Goal: Transaction & Acquisition: Purchase product/service

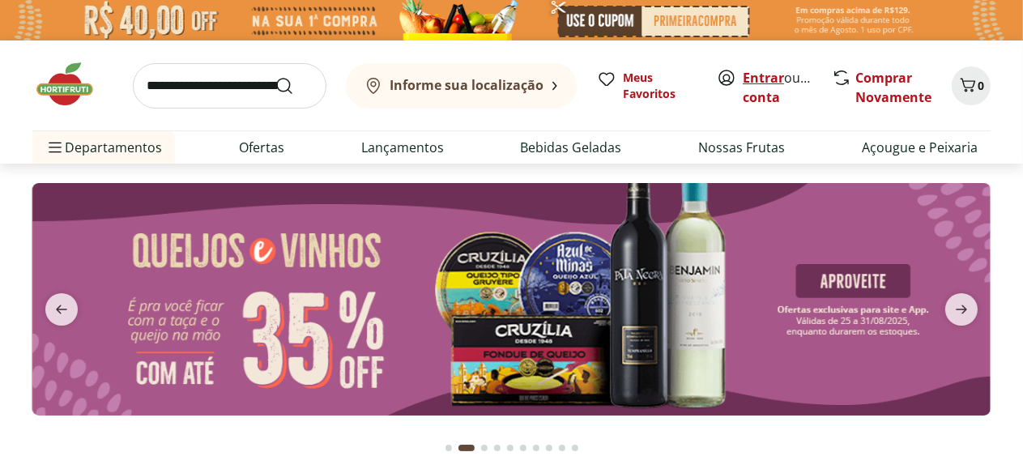
click at [767, 73] on link "Entrar" at bounding box center [763, 78] width 41 height 18
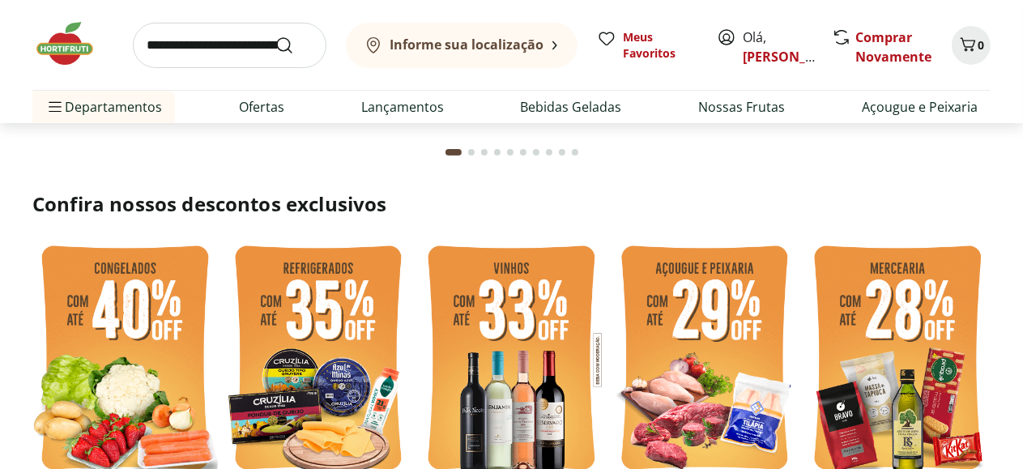
scroll to position [324, 0]
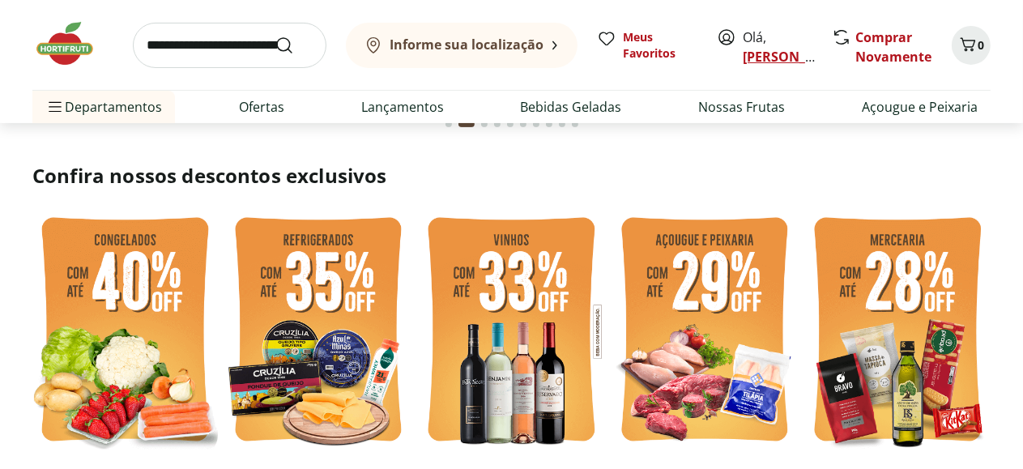
click at [743, 60] on link "[PERSON_NAME]" at bounding box center [795, 57] width 105 height 18
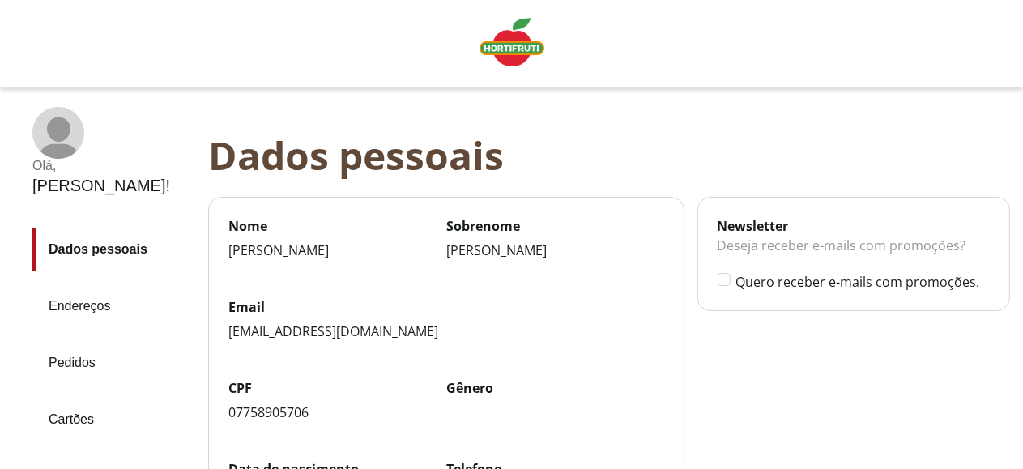
click at [68, 341] on link "Pedidos" at bounding box center [113, 363] width 163 height 44
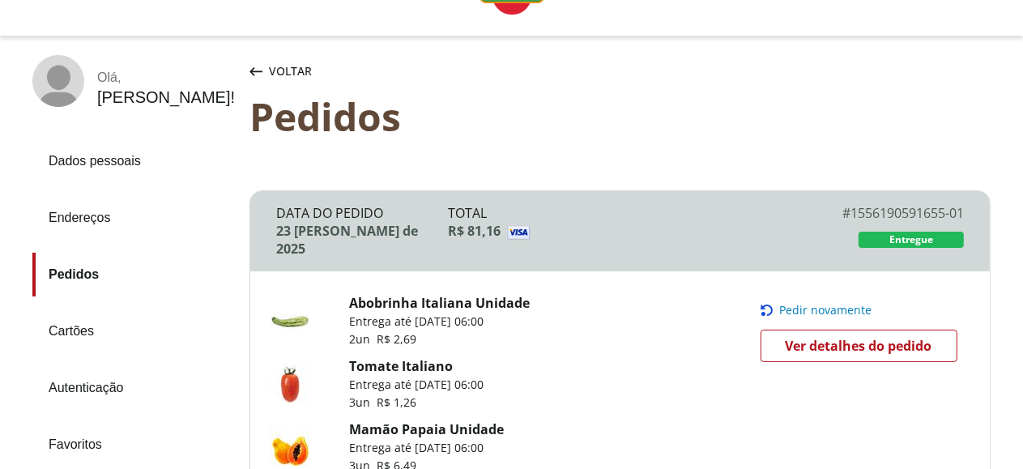
scroll to position [81, 0]
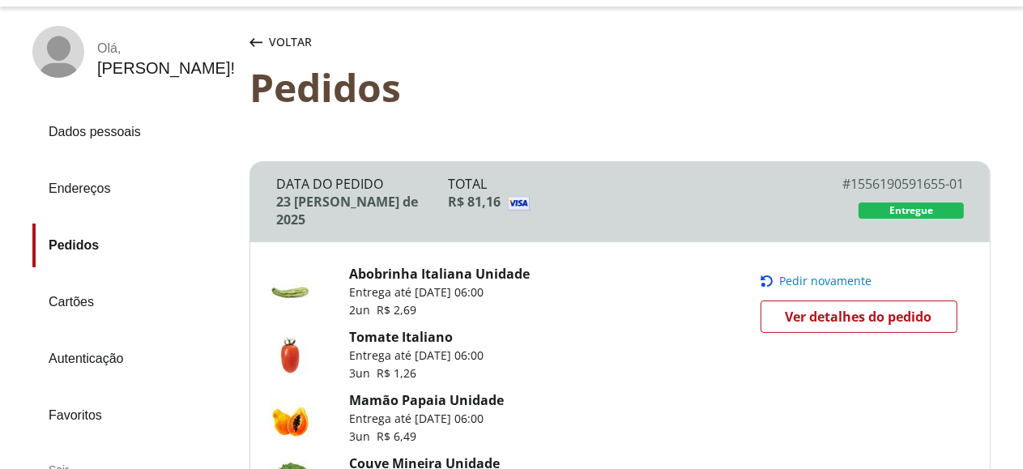
click at [826, 277] on span "Pedir novamente" at bounding box center [826, 280] width 92 height 13
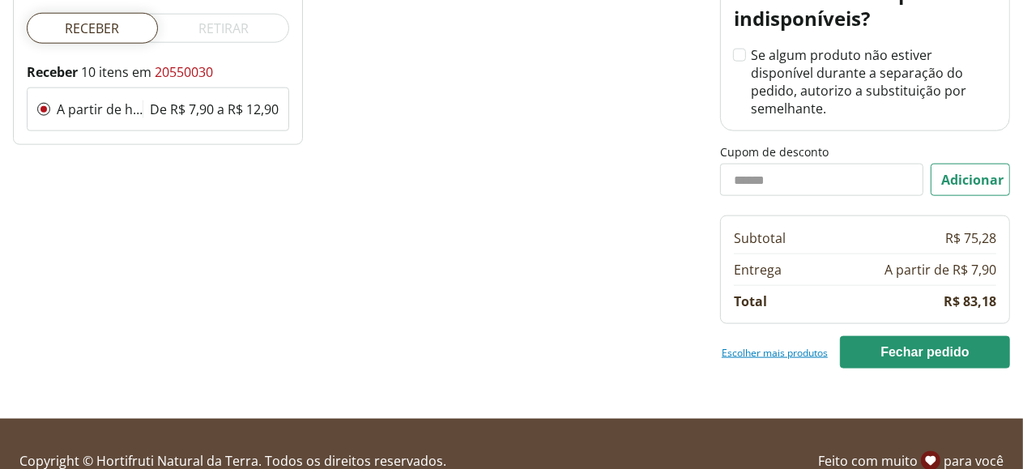
scroll to position [1664, 0]
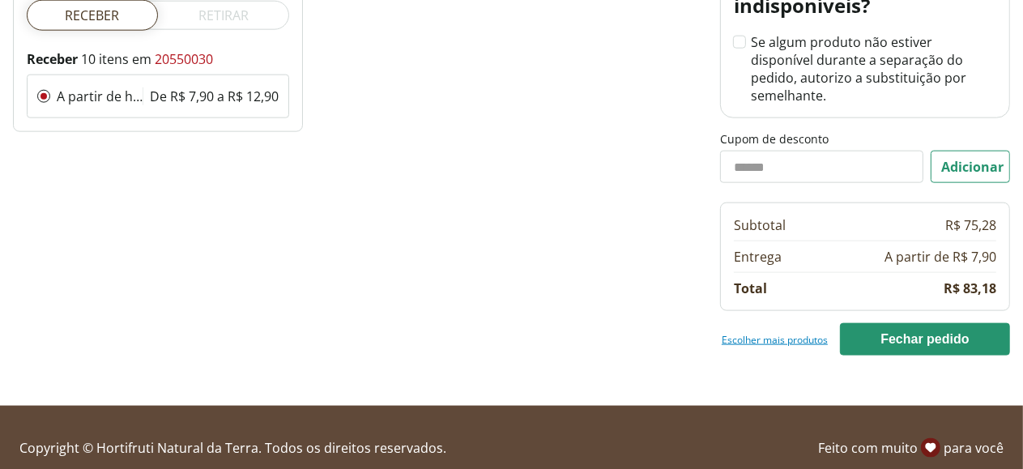
click at [764, 333] on link "Escolher mais produtos" at bounding box center [774, 339] width 106 height 13
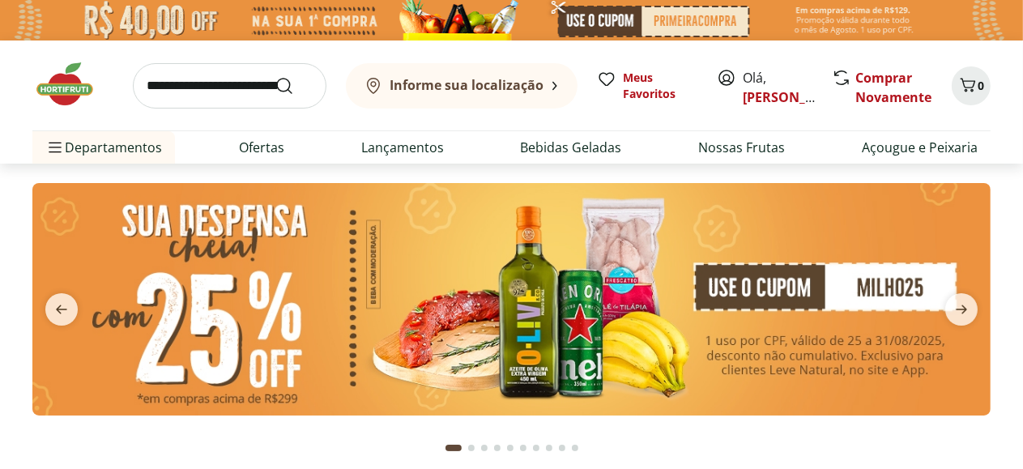
click at [206, 84] on input "search" at bounding box center [230, 85] width 194 height 45
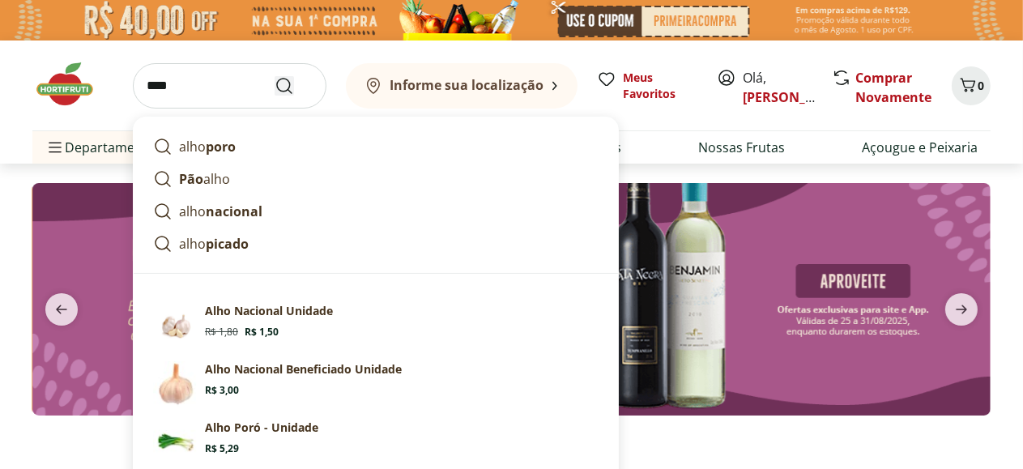
type input "****"
click at [287, 80] on icon "Submit Search" at bounding box center [283, 85] width 19 height 19
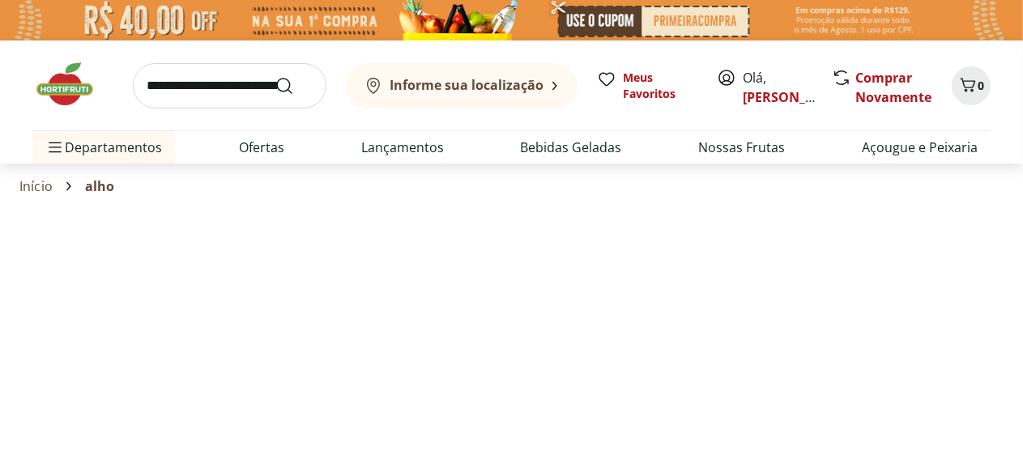
select select "**********"
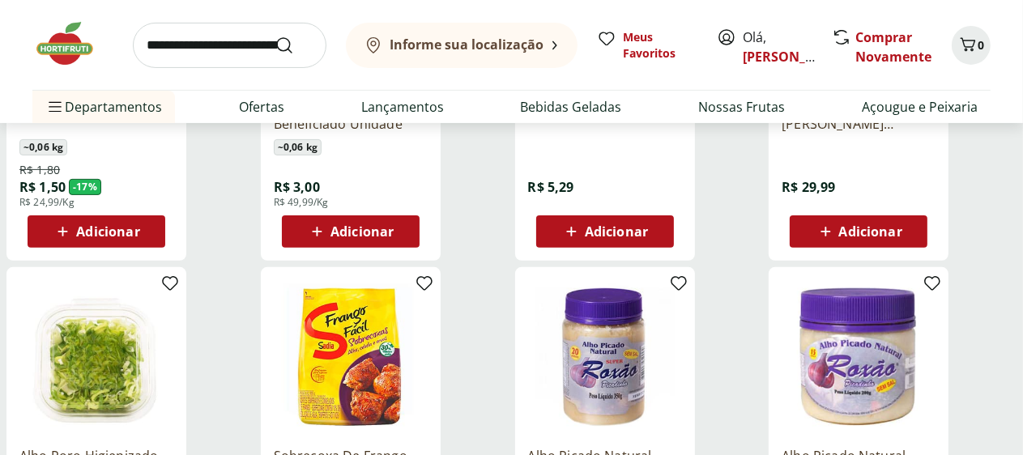
scroll to position [486, 0]
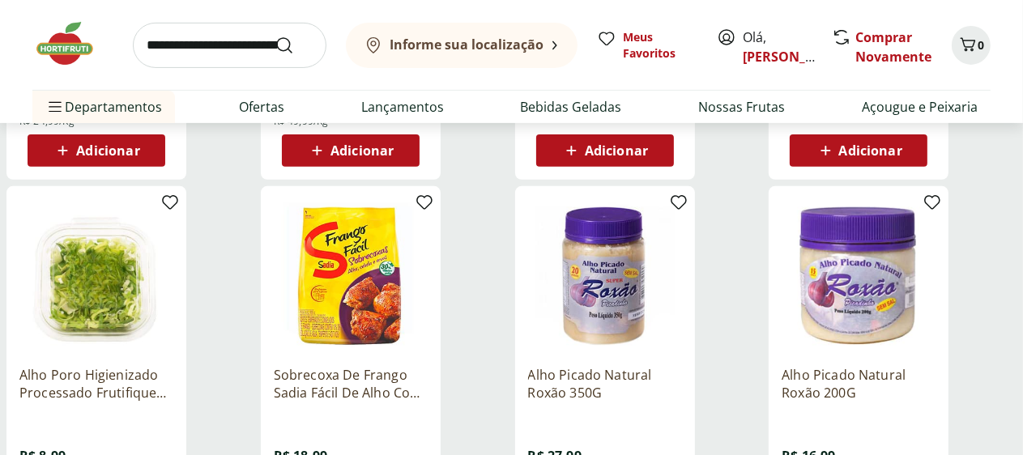
click at [139, 157] on span "Adicionar" at bounding box center [107, 150] width 63 height 13
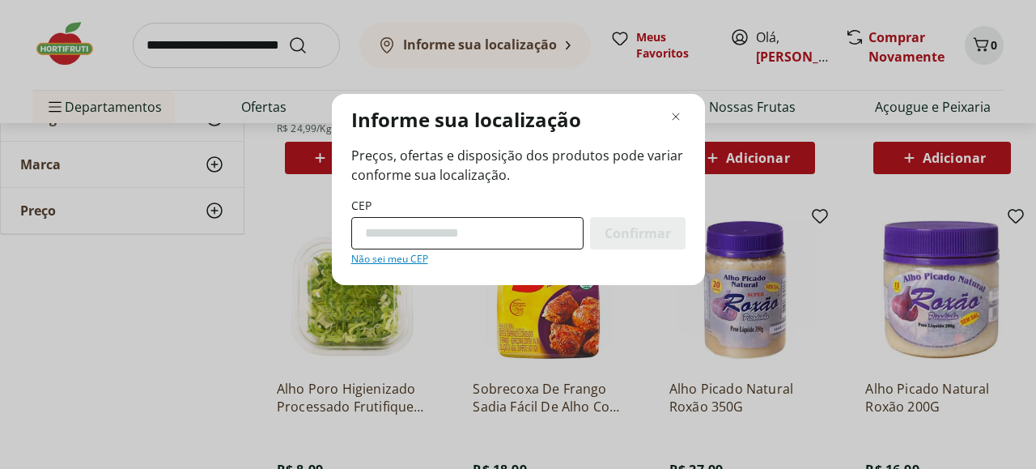
click at [445, 234] on input "CEP" at bounding box center [467, 233] width 232 height 32
type input "*********"
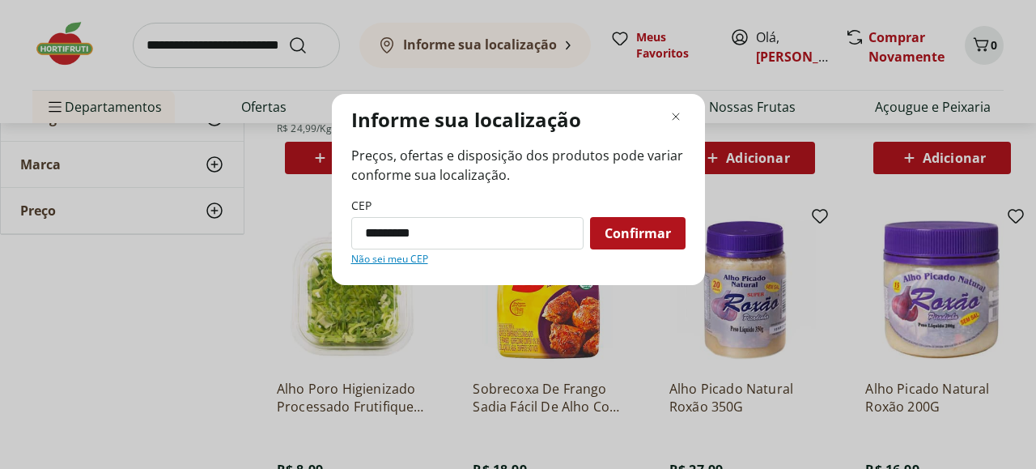
click at [609, 231] on span "Confirmar" at bounding box center [638, 233] width 66 height 13
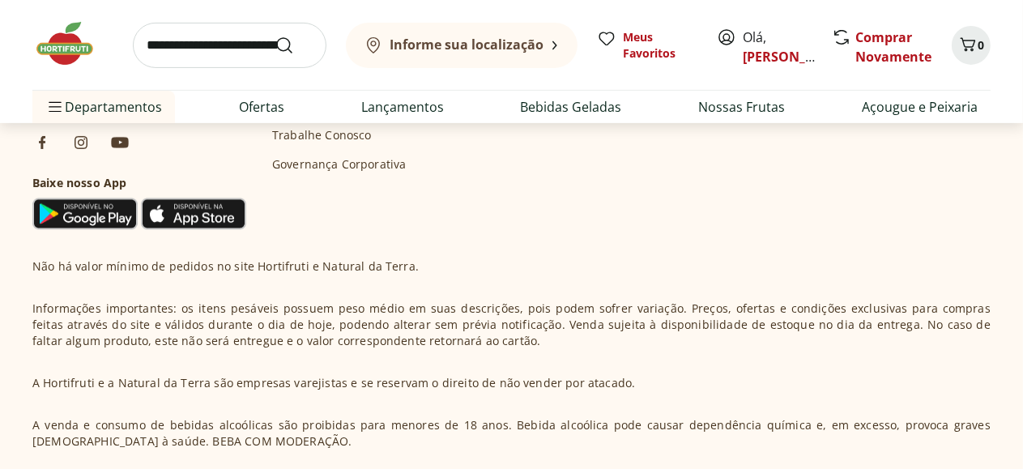
select select "**********"
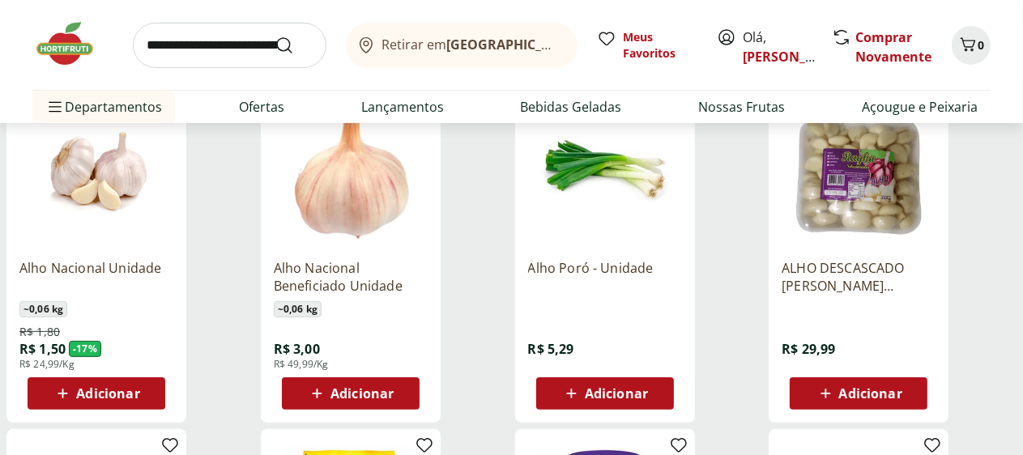
scroll to position [162, 0]
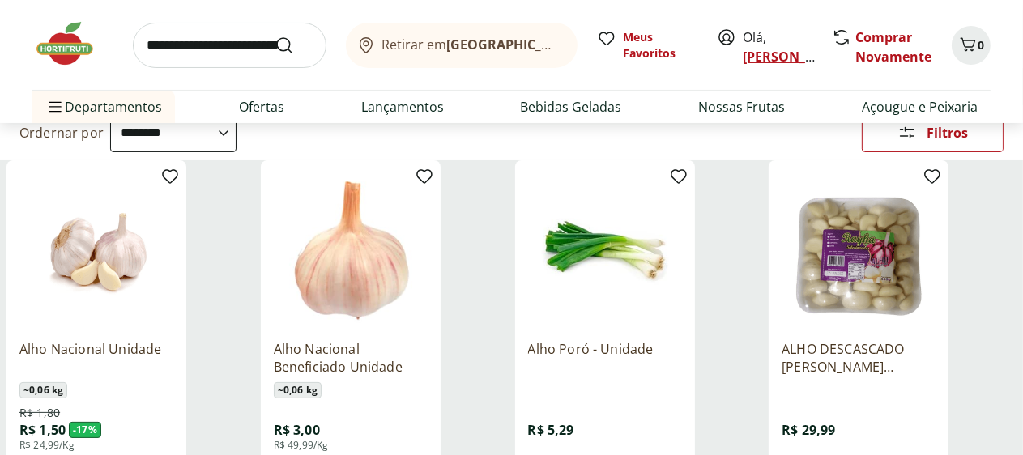
click at [766, 52] on link "[PERSON_NAME]" at bounding box center [795, 57] width 105 height 18
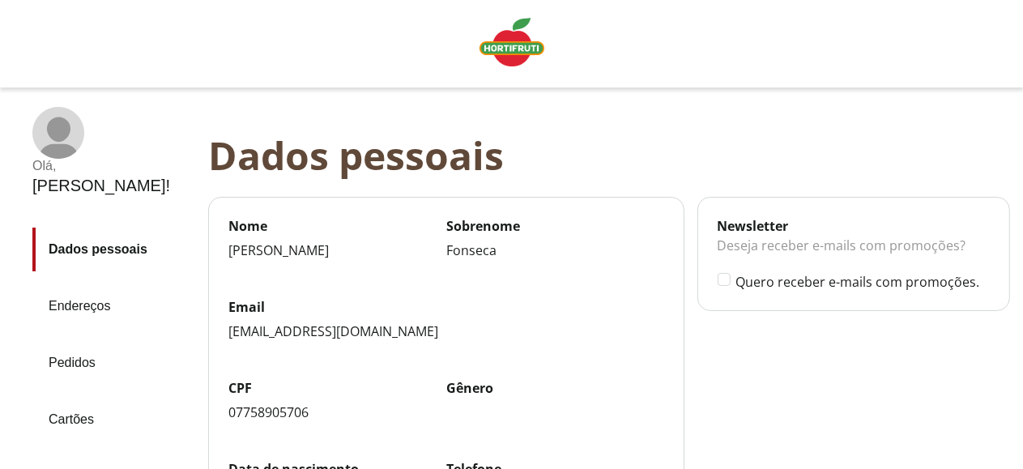
click at [73, 341] on link "Pedidos" at bounding box center [113, 363] width 163 height 44
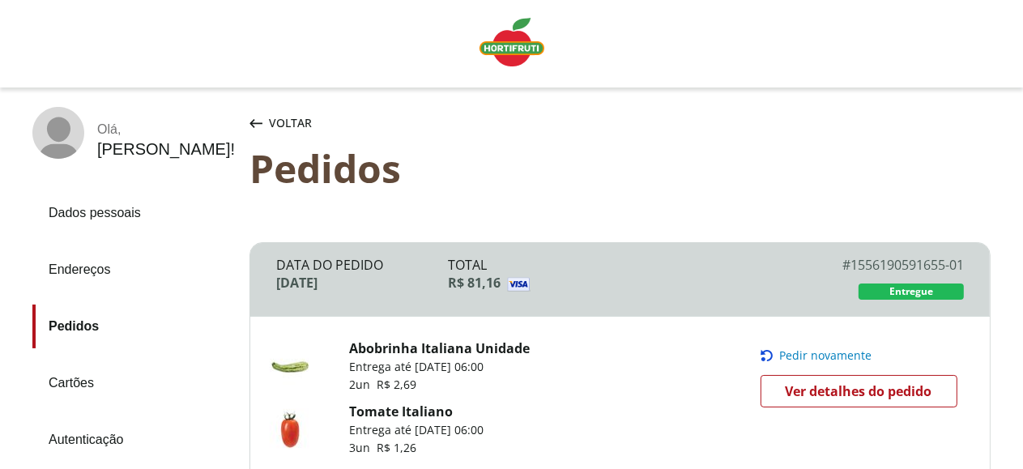
click at [786, 361] on span "Pedir novamente" at bounding box center [826, 355] width 92 height 13
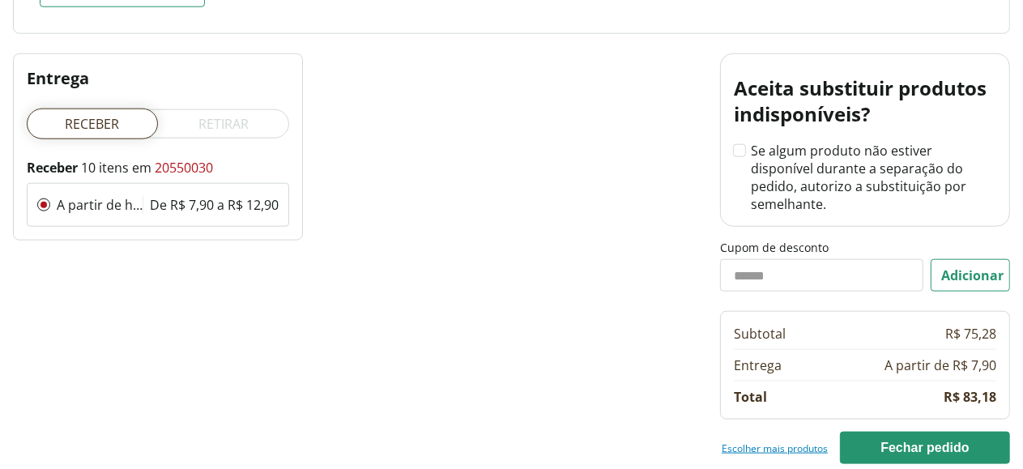
scroll to position [1664, 0]
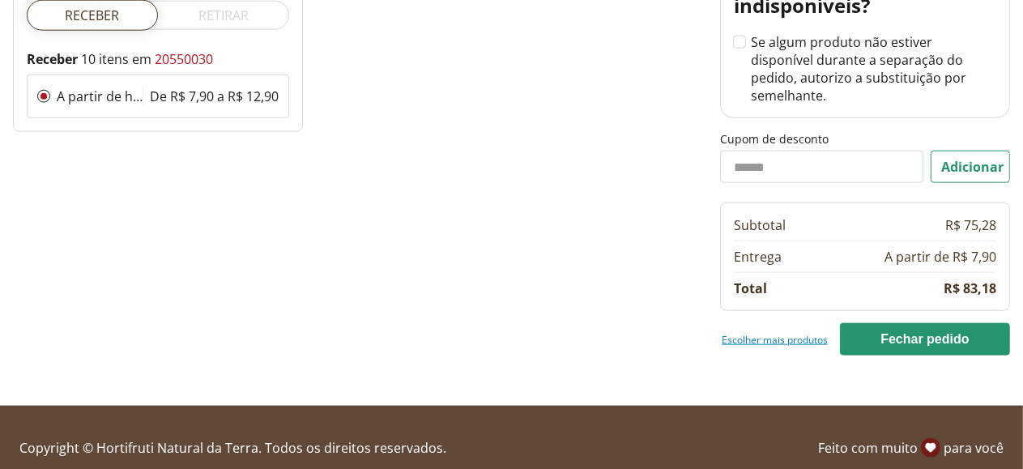
click at [764, 333] on link "Escolher mais produtos" at bounding box center [774, 339] width 106 height 13
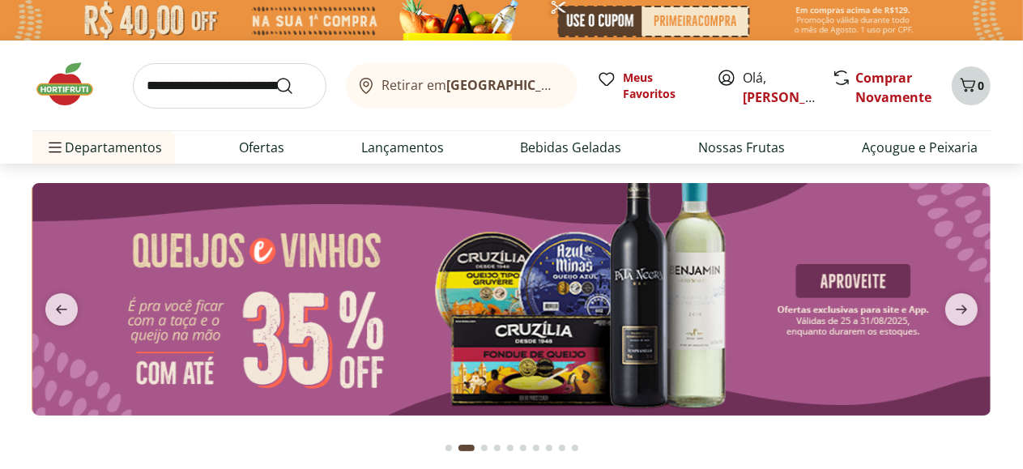
click at [969, 87] on icon "Carrinho" at bounding box center [967, 84] width 19 height 19
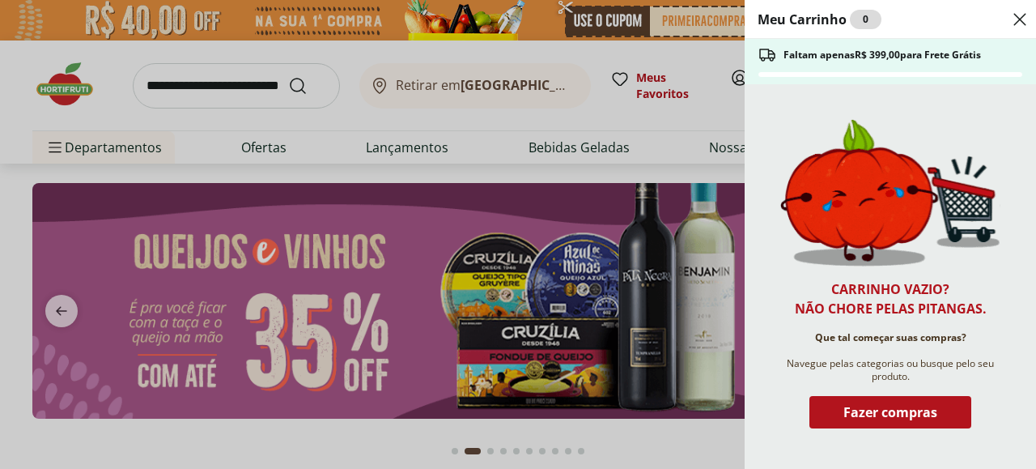
click at [1013, 15] on icon "Close" at bounding box center [1020, 19] width 19 height 19
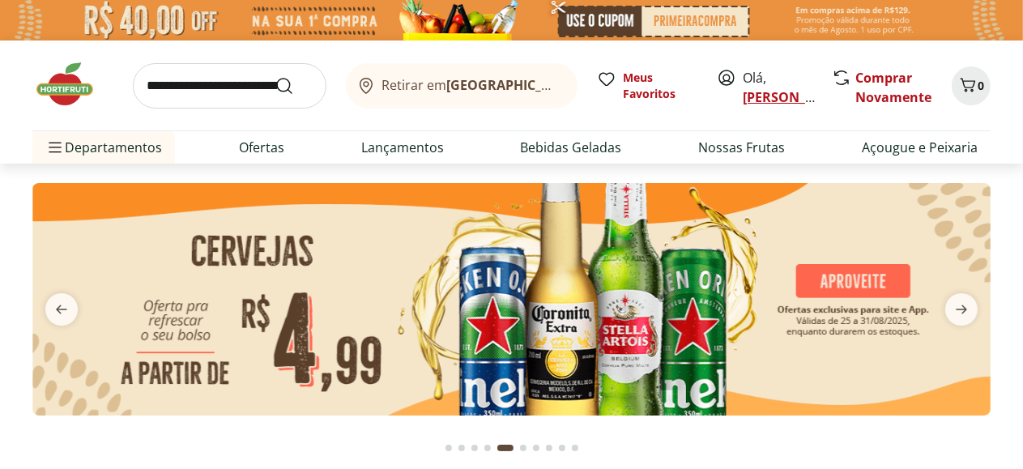
click at [758, 99] on link "[PERSON_NAME]" at bounding box center [795, 97] width 105 height 18
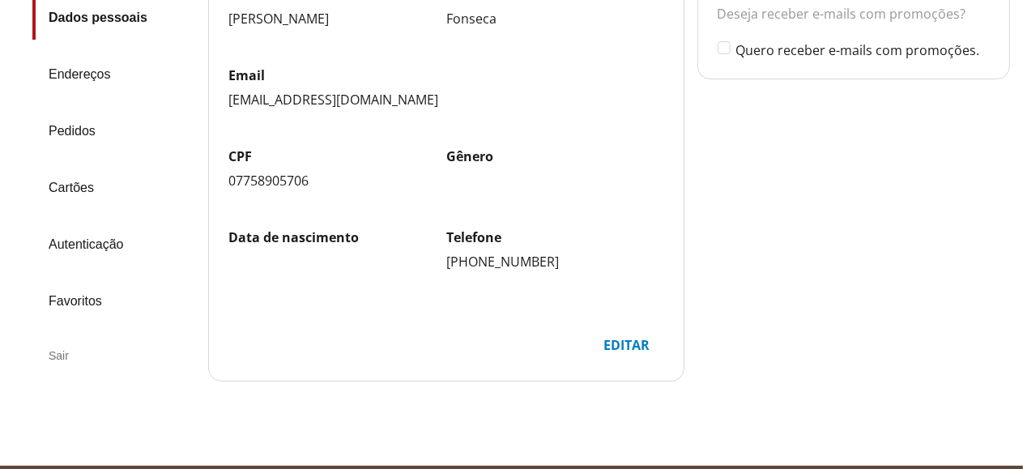
scroll to position [243, 0]
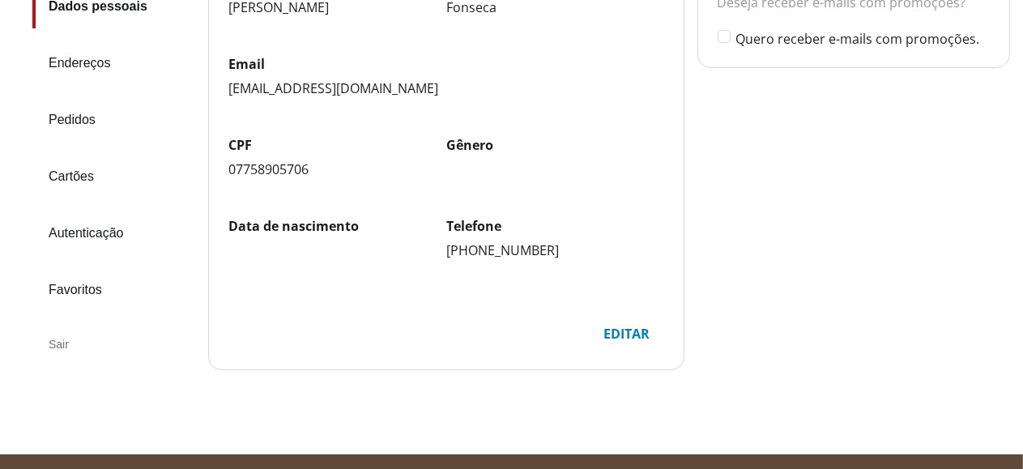
click at [69, 98] on link "Pedidos" at bounding box center [113, 120] width 163 height 44
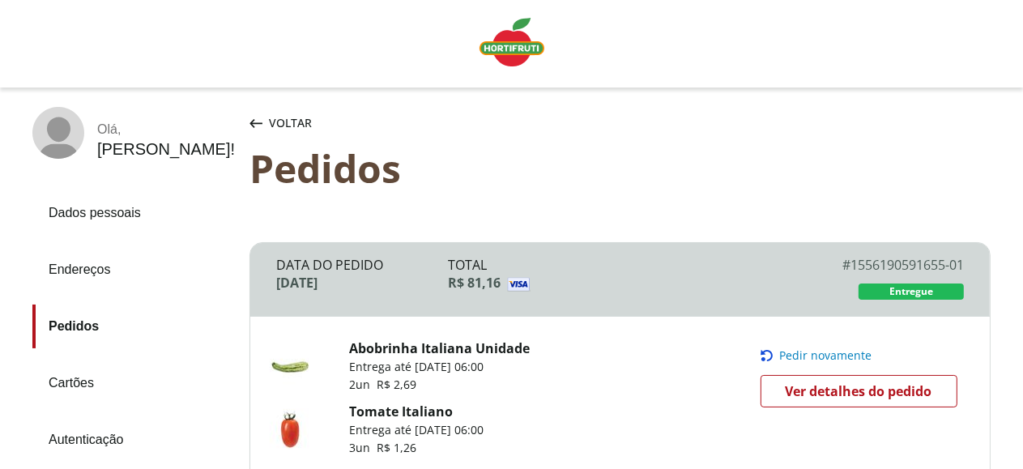
click at [833, 400] on span "Ver detalhes do pedido" at bounding box center [858, 391] width 147 height 24
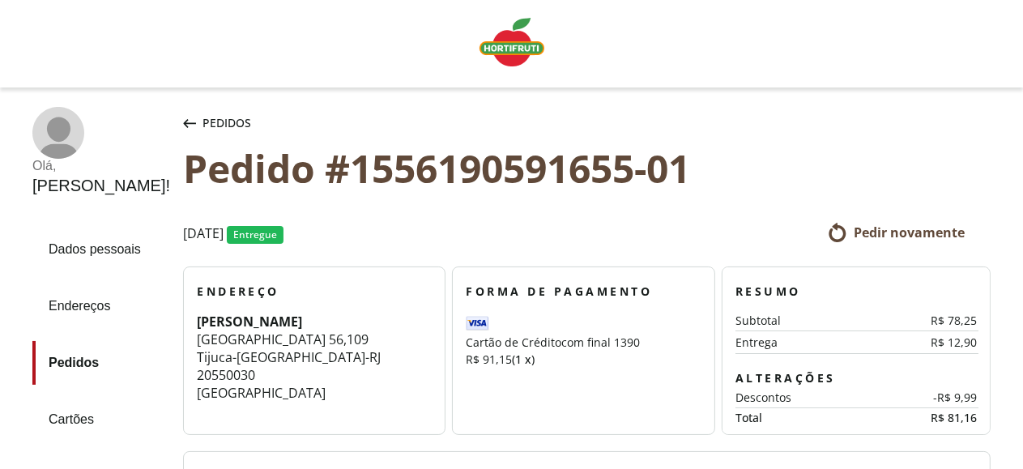
click at [904, 241] on span "Pedir novamente" at bounding box center [908, 232] width 111 height 18
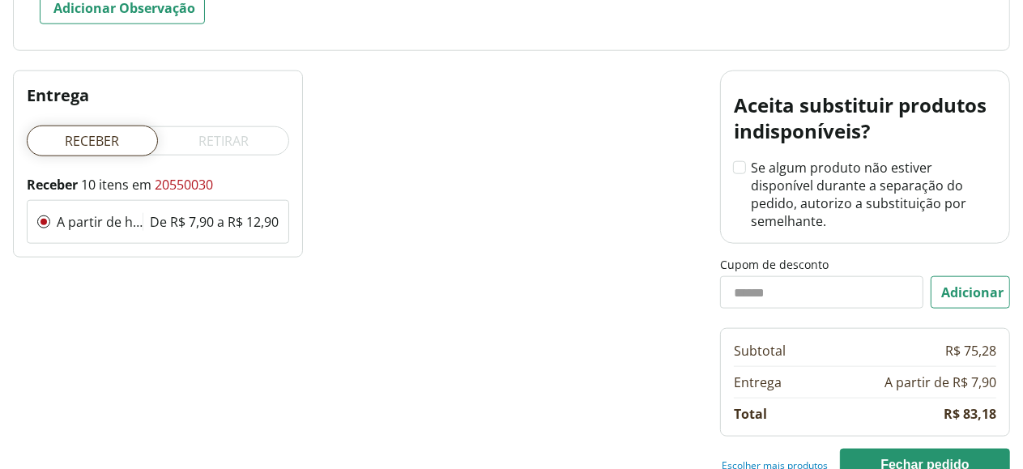
scroll to position [1619, 0]
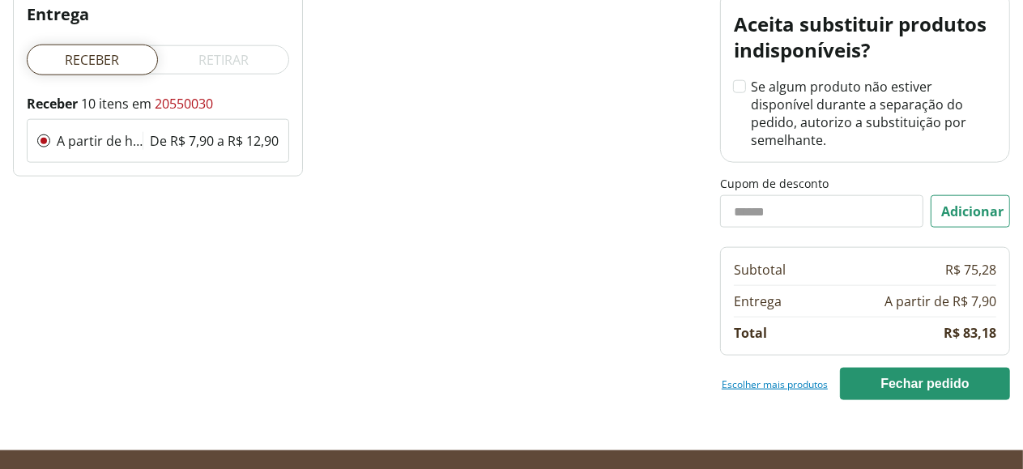
click at [772, 377] on link "Escolher mais produtos" at bounding box center [774, 383] width 106 height 13
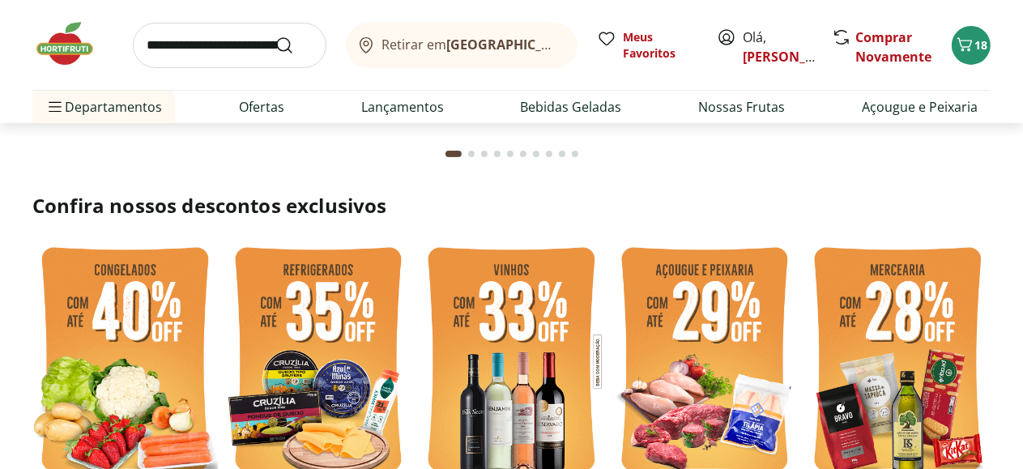
scroll to position [162, 0]
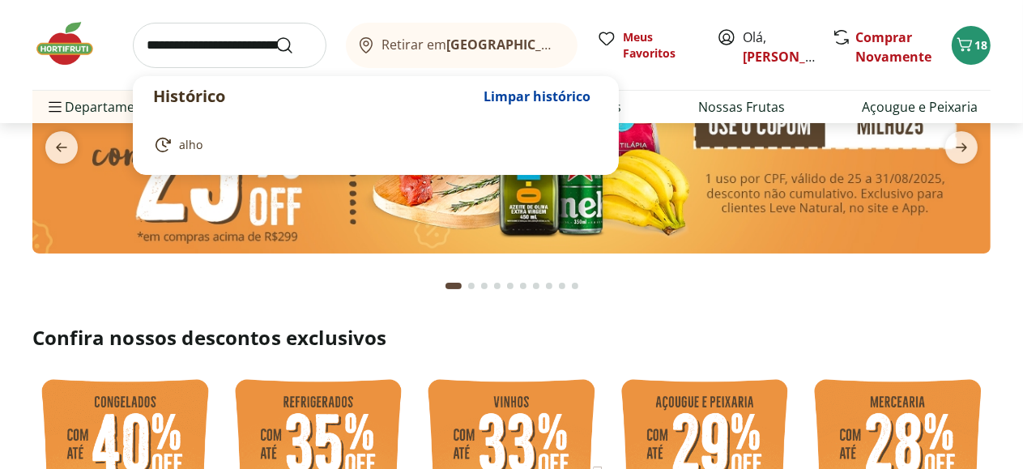
click at [233, 40] on input "search" at bounding box center [230, 45] width 194 height 45
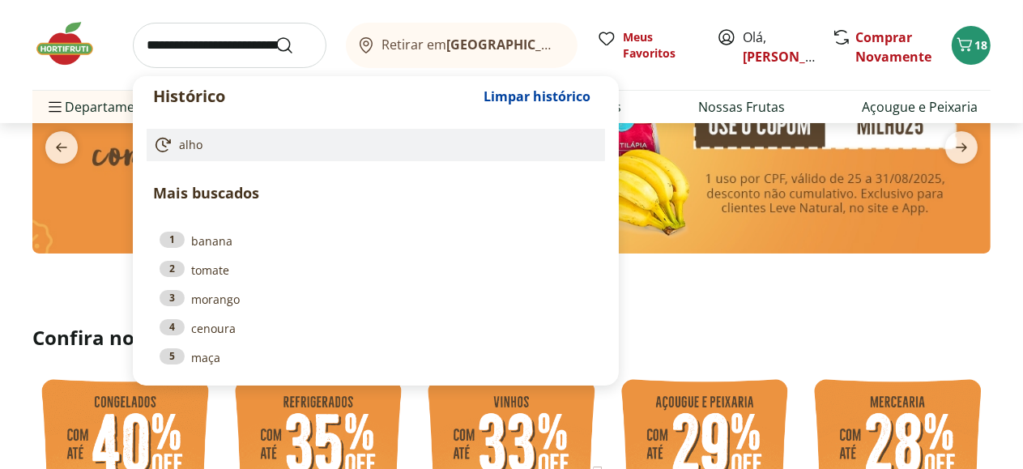
click at [230, 147] on link "alho" at bounding box center [372, 144] width 439 height 19
type input "****"
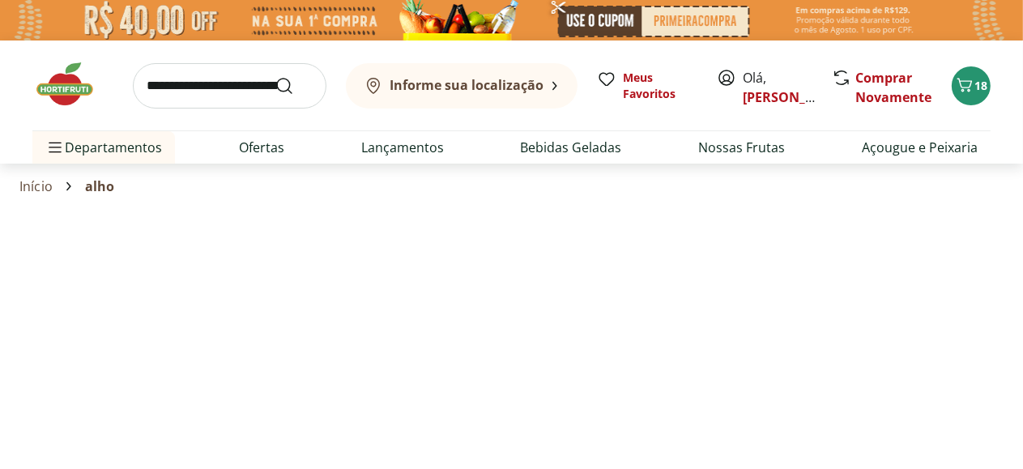
select select "**********"
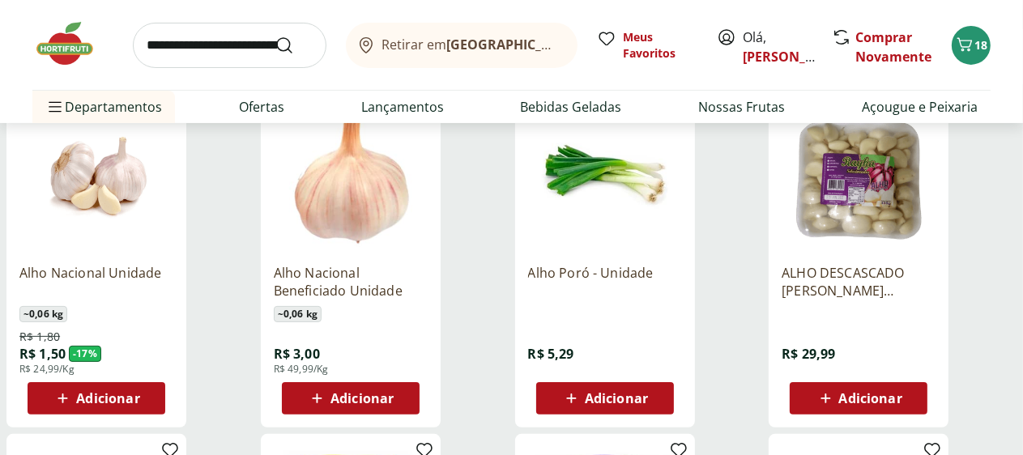
scroll to position [243, 0]
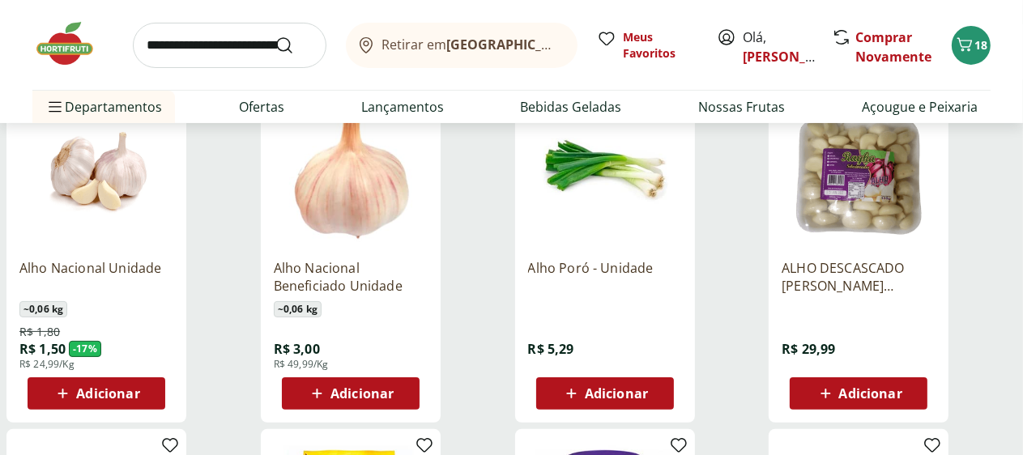
click at [139, 400] on span "Adicionar" at bounding box center [107, 393] width 63 height 13
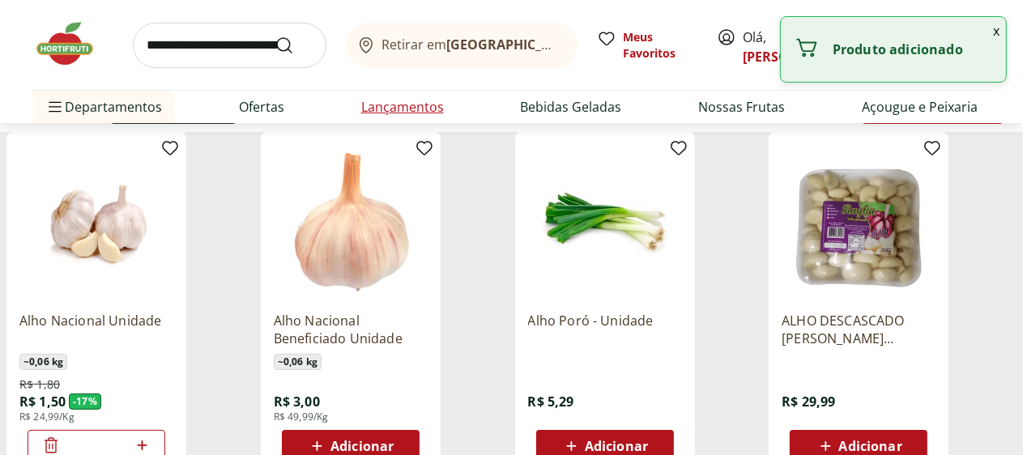
scroll to position [162, 0]
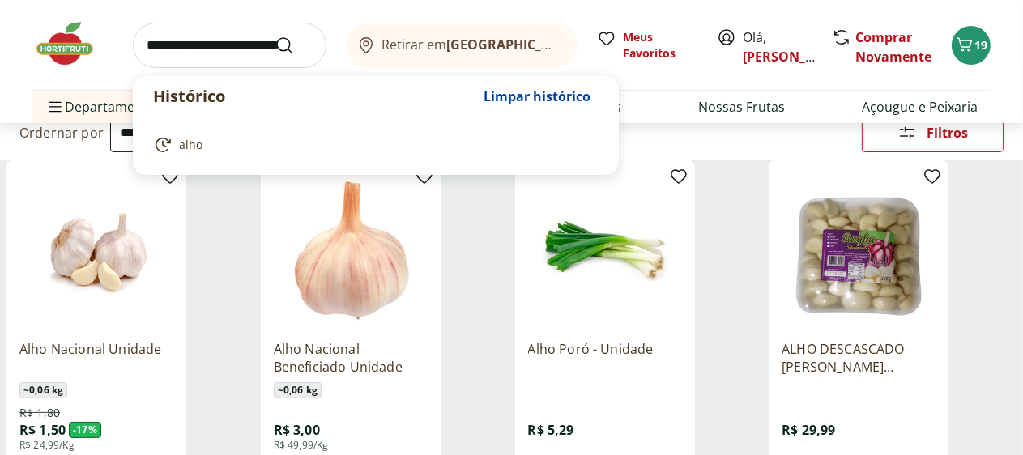
drag, startPoint x: 202, startPoint y: 41, endPoint x: 200, endPoint y: 50, distance: 9.2
click at [204, 47] on input "search" at bounding box center [230, 45] width 194 height 45
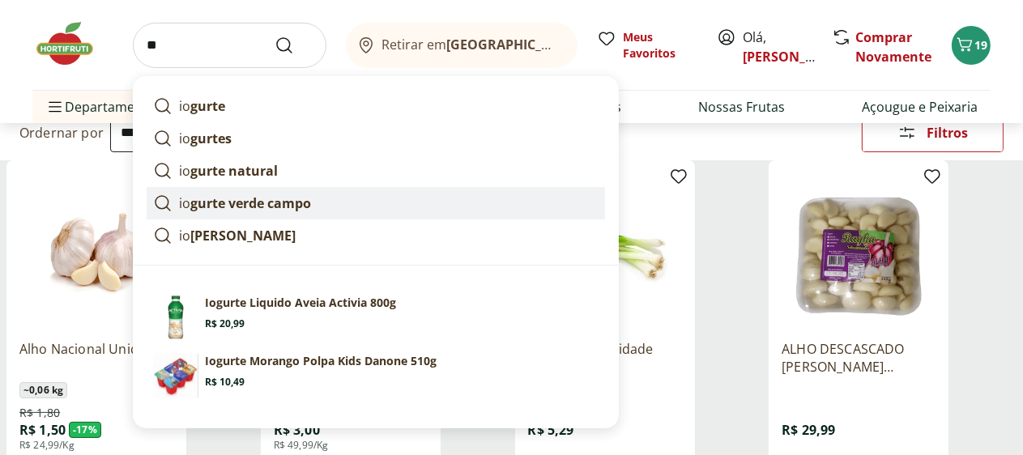
click at [248, 206] on strong "gurte verde campo" at bounding box center [250, 203] width 121 height 18
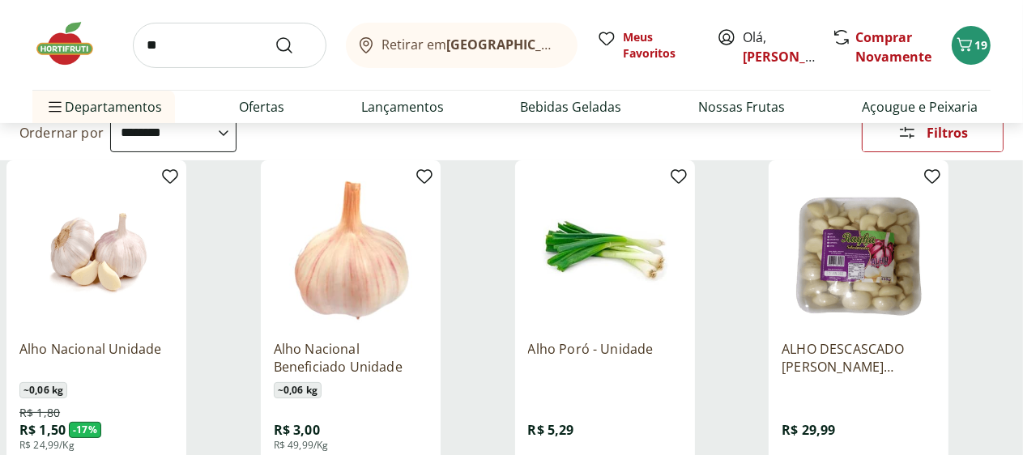
type input "**********"
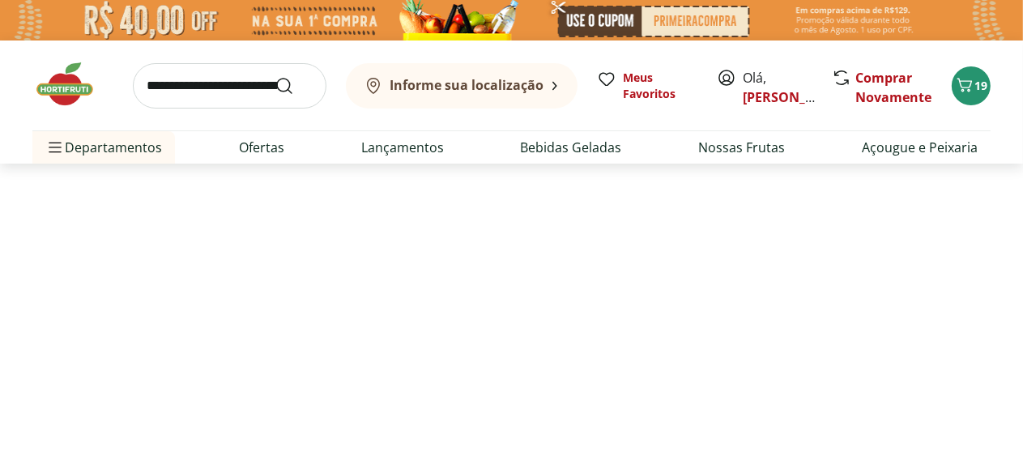
select select "**********"
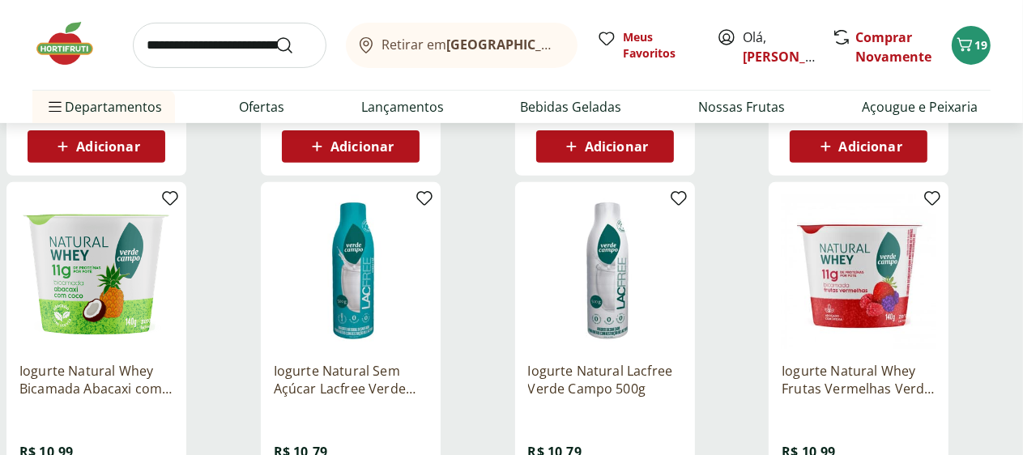
scroll to position [567, 0]
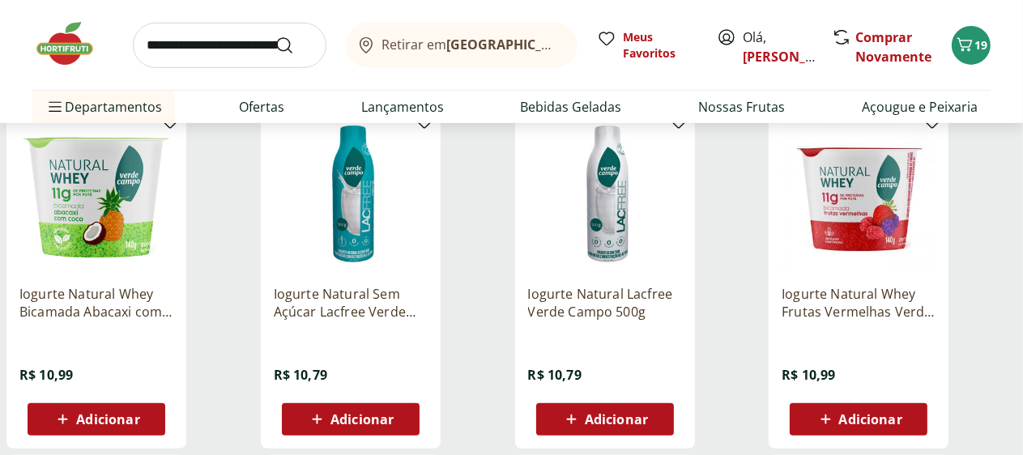
click at [394, 426] on span "Adicionar" at bounding box center [361, 419] width 63 height 13
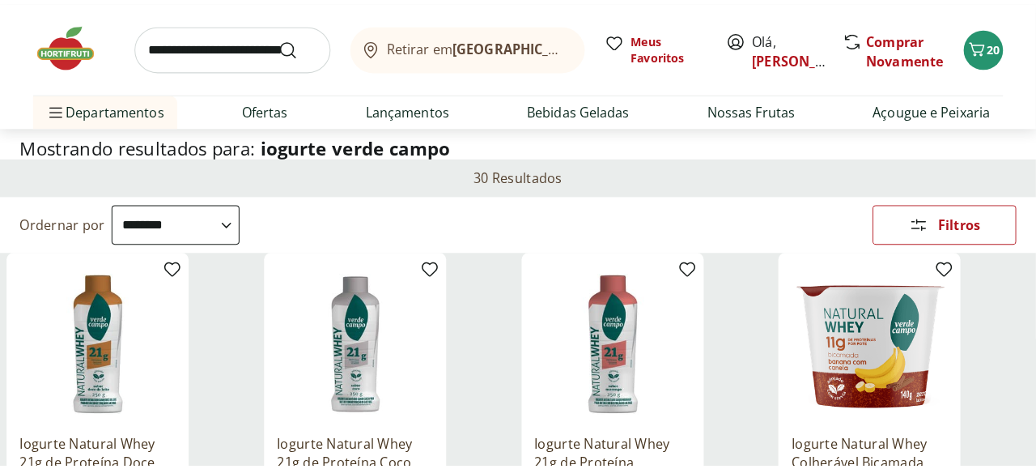
scroll to position [81, 0]
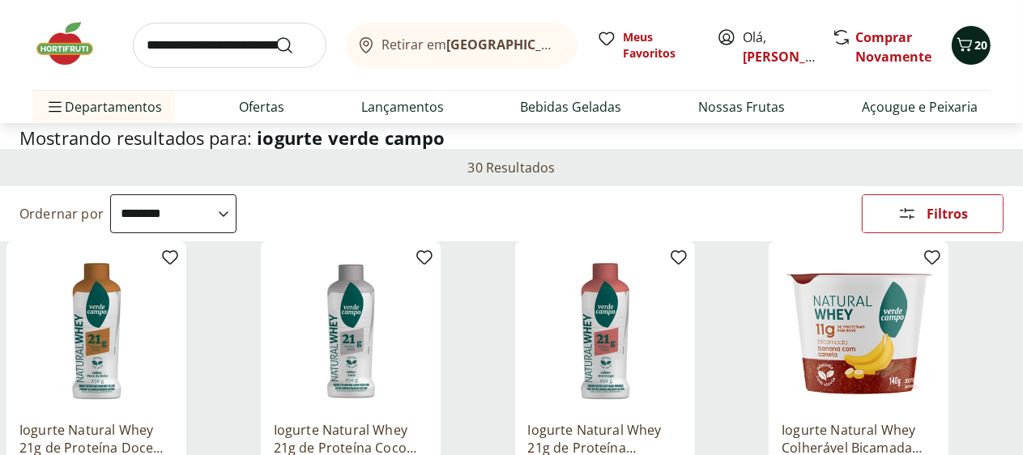
click at [971, 37] on icon "Carrinho" at bounding box center [964, 44] width 19 height 19
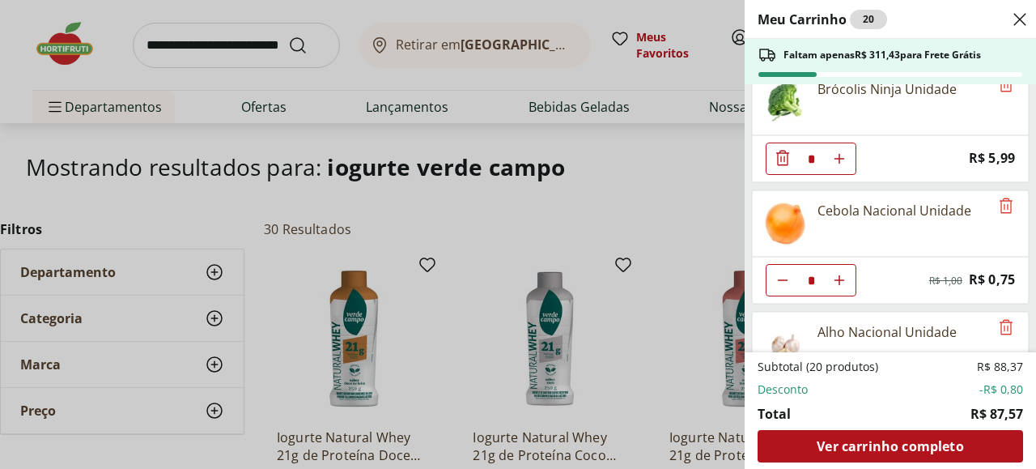
scroll to position [1184, 0]
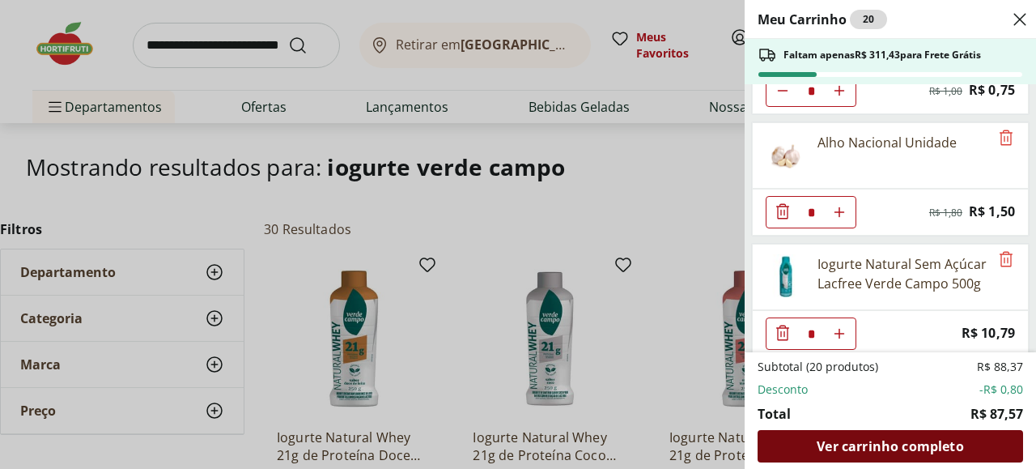
click at [877, 445] on span "Ver carrinho completo" at bounding box center [890, 446] width 147 height 13
